Goal: Information Seeking & Learning: Find specific fact

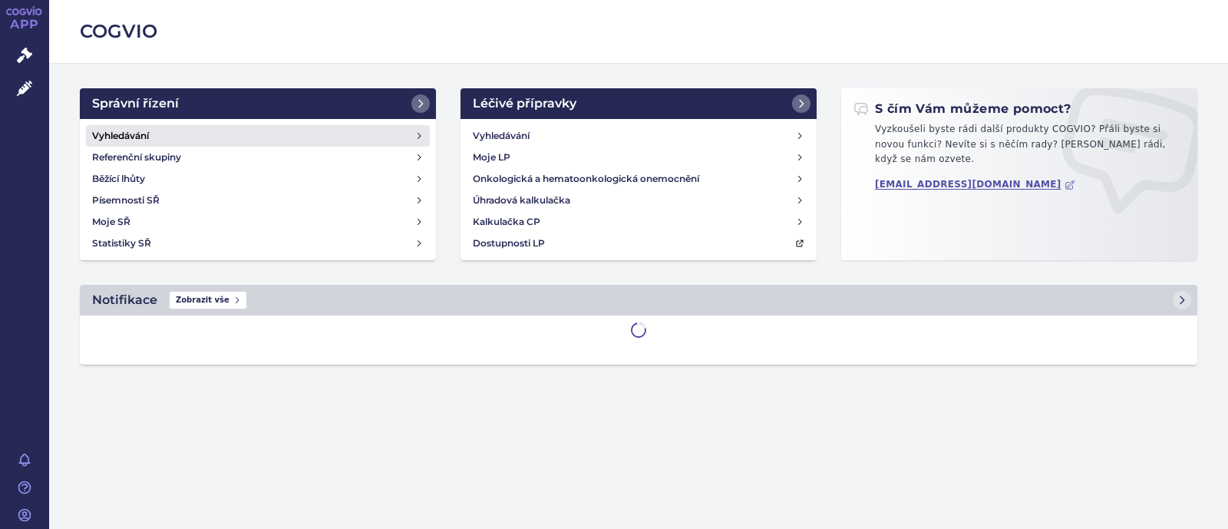
click at [180, 139] on link "Vyhledávání" at bounding box center [258, 135] width 344 height 21
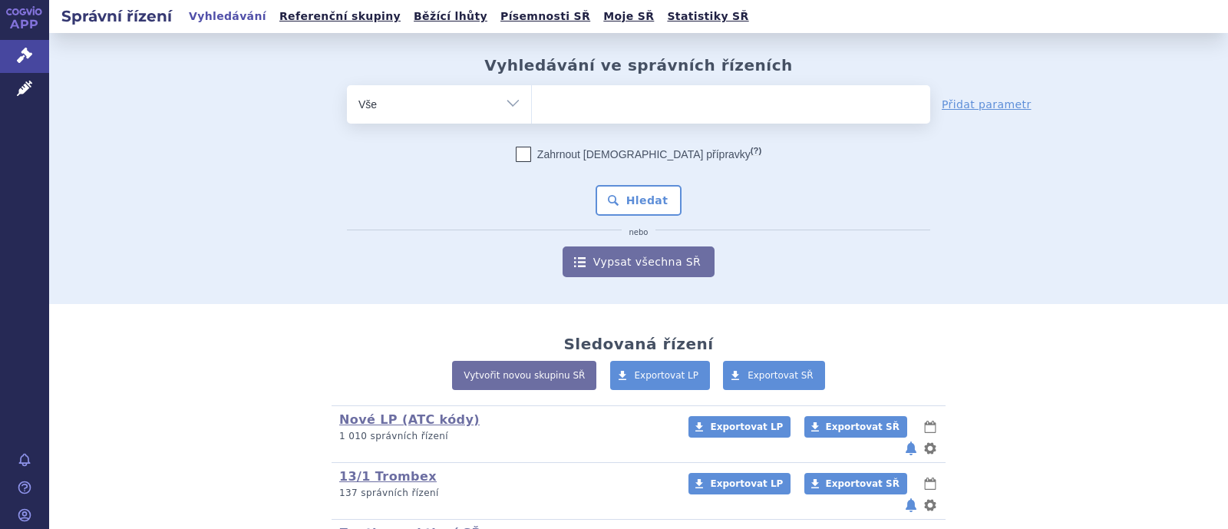
click at [577, 112] on ul at bounding box center [731, 101] width 398 height 32
click at [532, 112] on select at bounding box center [531, 103] width 1 height 38
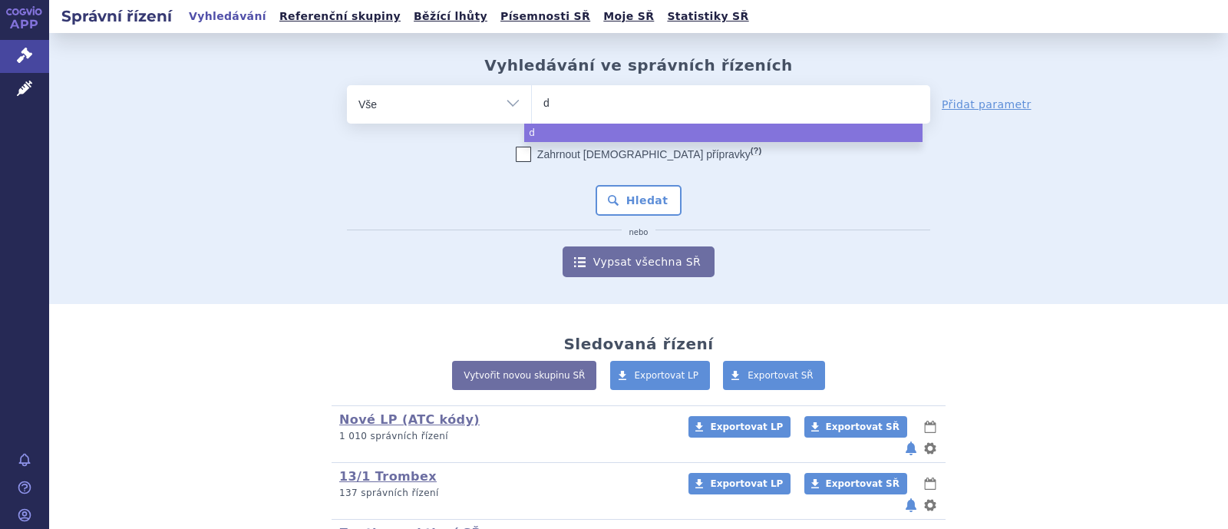
type input "do"
type input "d"
type input "di"
type input "dio"
type input "dioze"
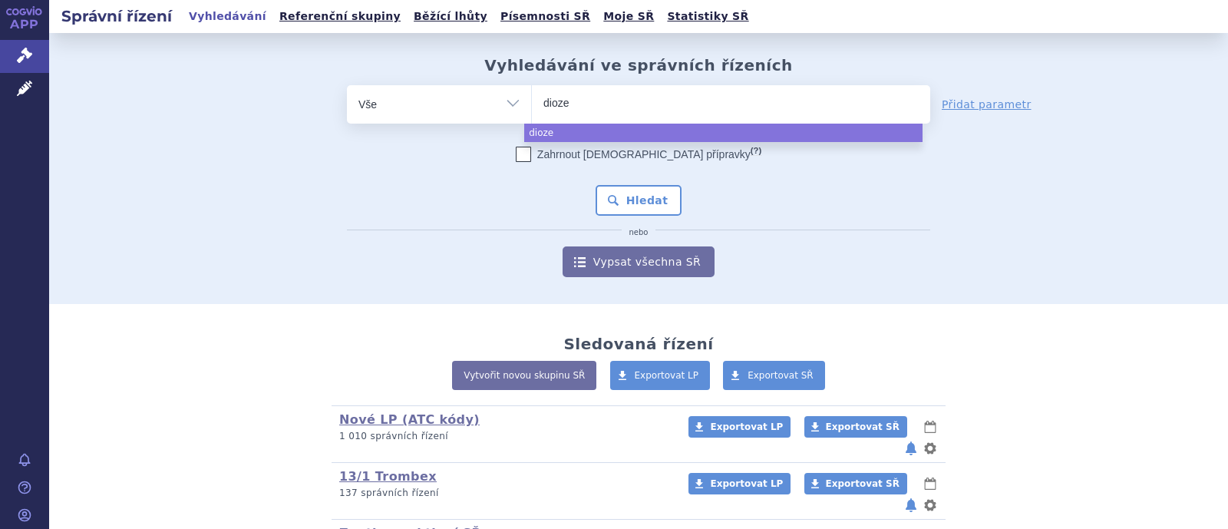
type input "diozen"
select select "diozen"
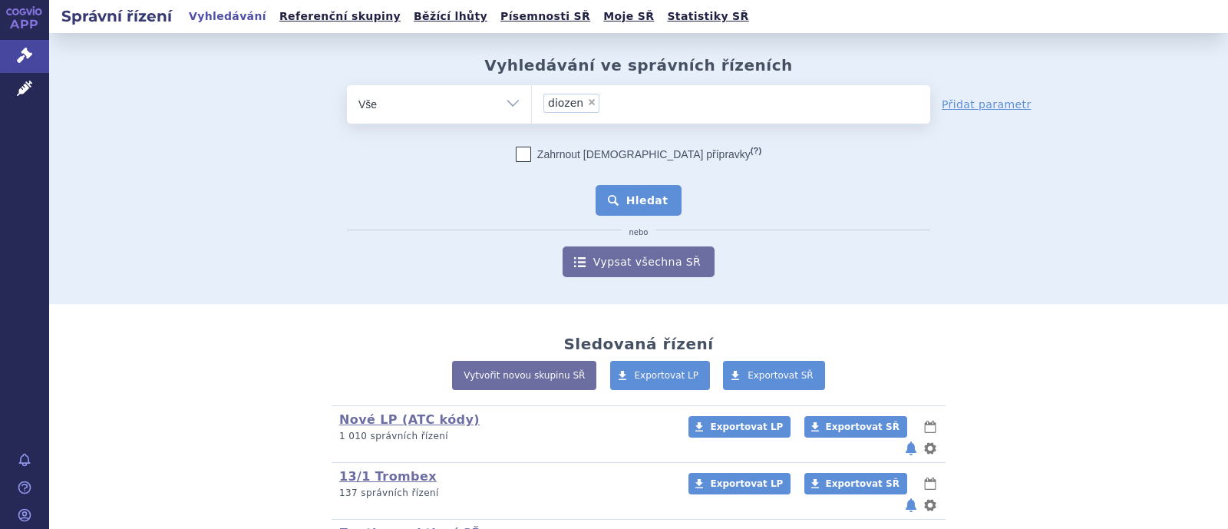
click at [622, 195] on button "Hledat" at bounding box center [639, 200] width 87 height 31
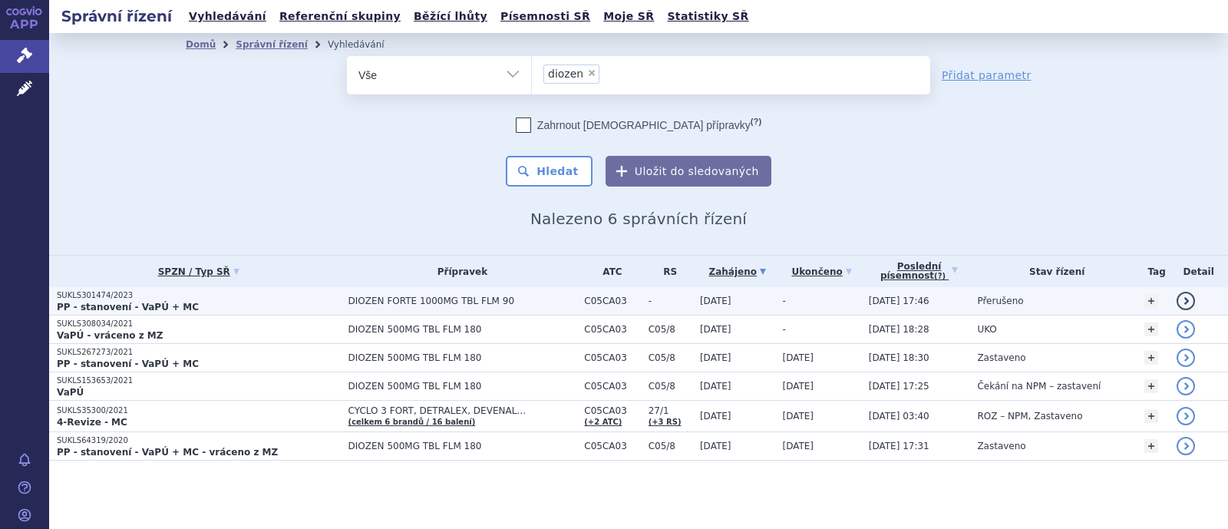
click at [424, 301] on span "DIOZEN FORTE 1000MG TBL FLM 90" at bounding box center [462, 301] width 229 height 11
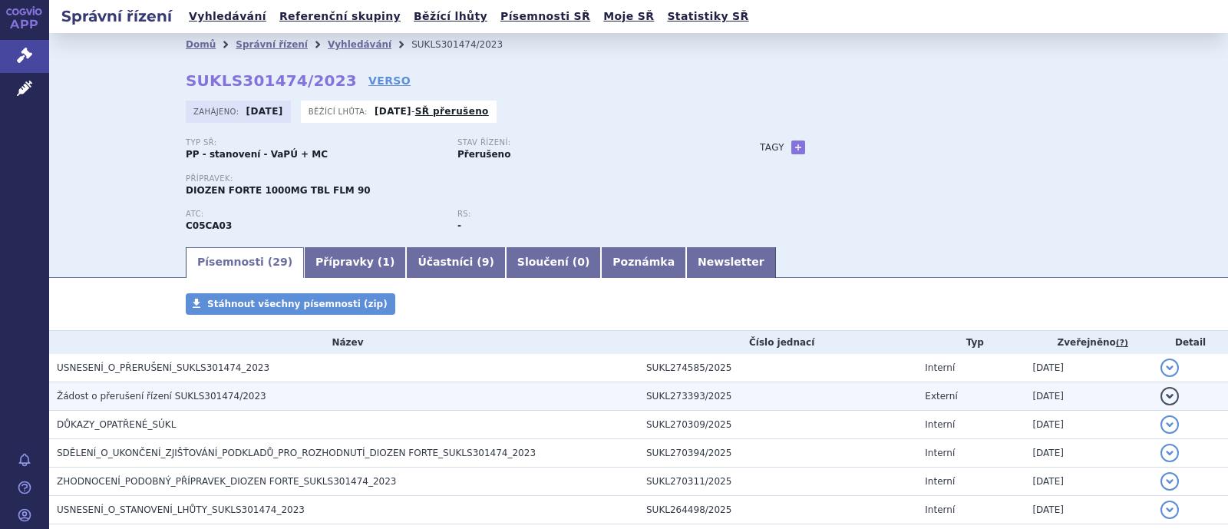
click at [165, 395] on span "Žádost o přerušení řízení SUKLS301474/2023" at bounding box center [162, 396] width 210 height 11
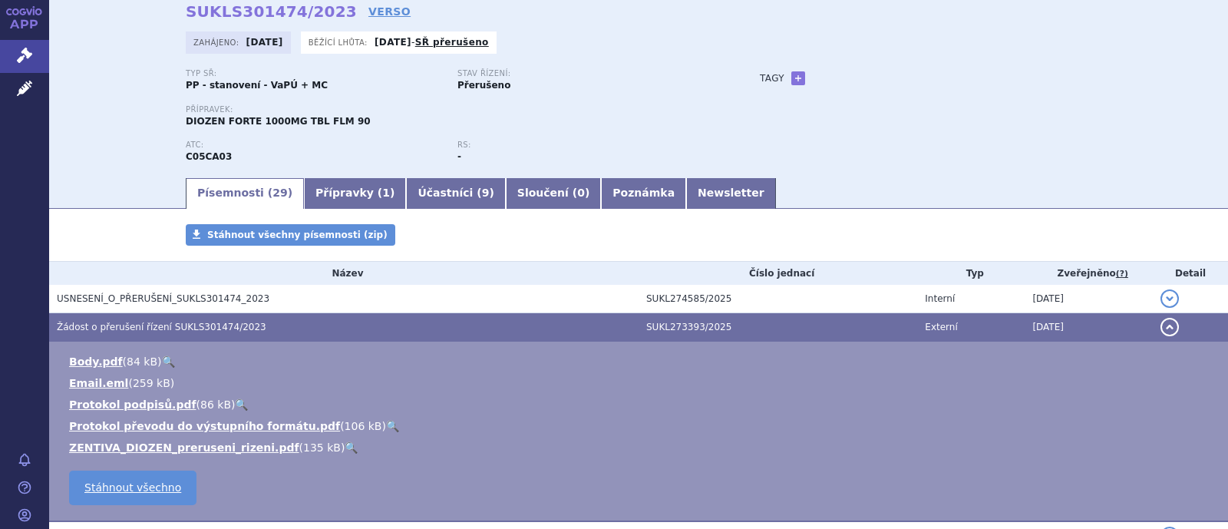
scroll to position [95, 0]
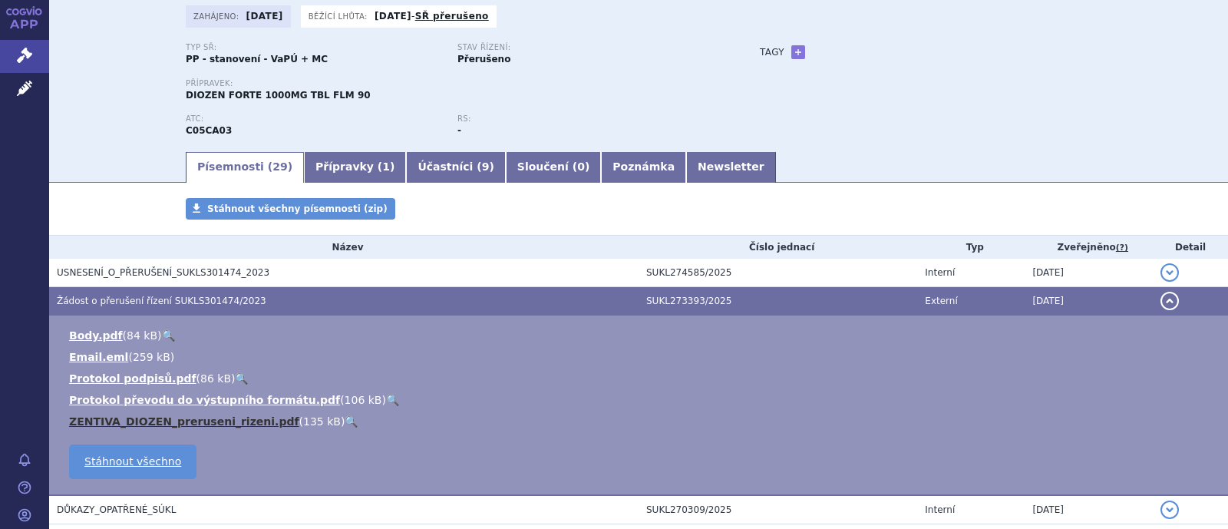
click at [167, 421] on link "ZENTIVA_DIOZEN_preruseni_rizeni.pdf" at bounding box center [184, 421] width 230 height 12
